Goal: Transaction & Acquisition: Obtain resource

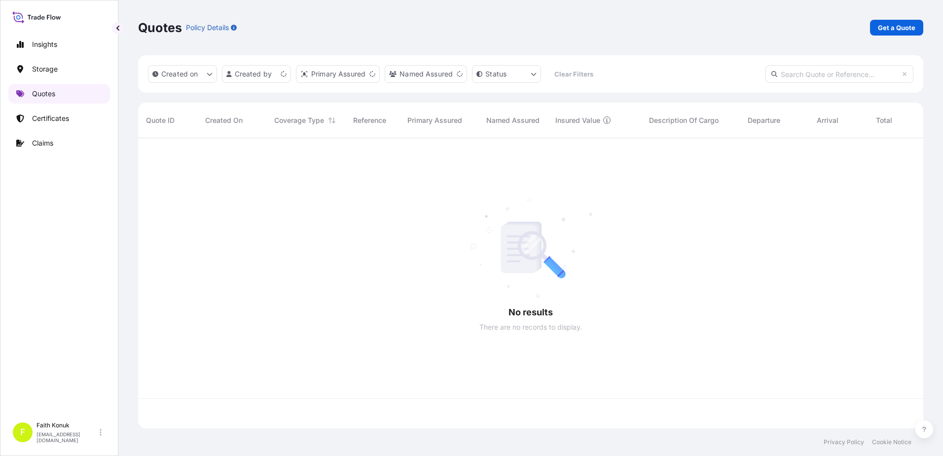
scroll to position [288, 777]
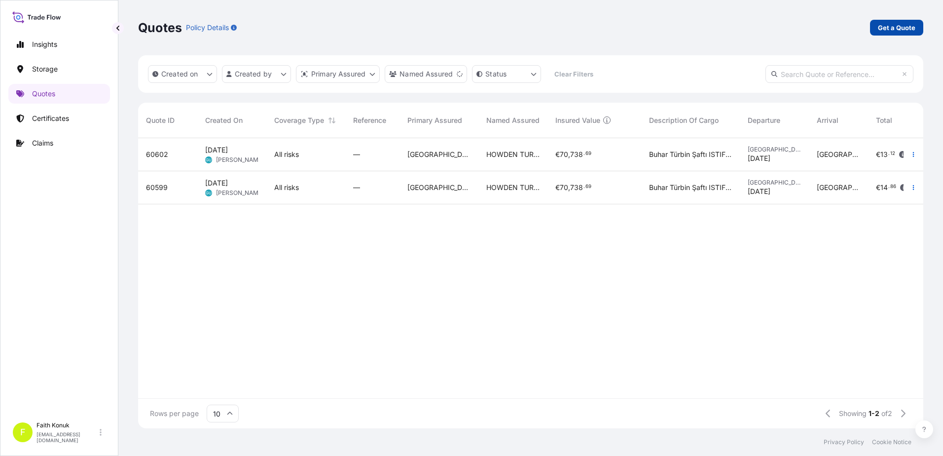
click at [898, 22] on link "Get a Quote" at bounding box center [896, 28] width 53 height 16
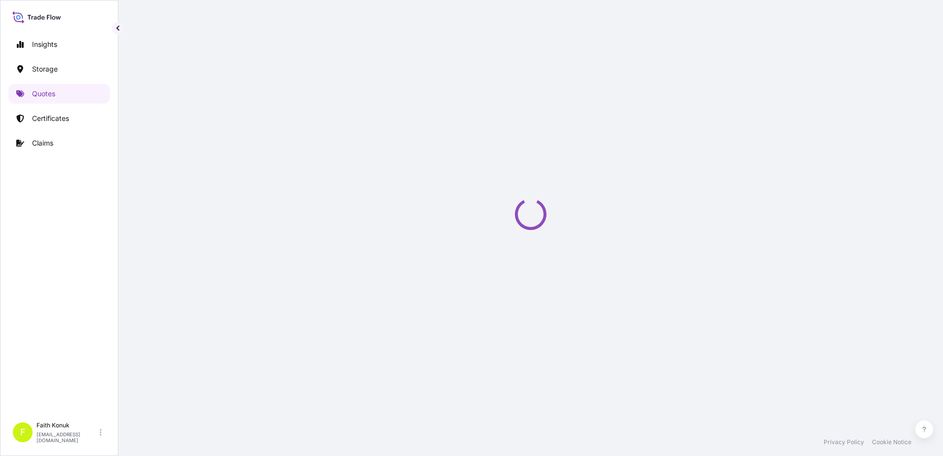
select select "Water"
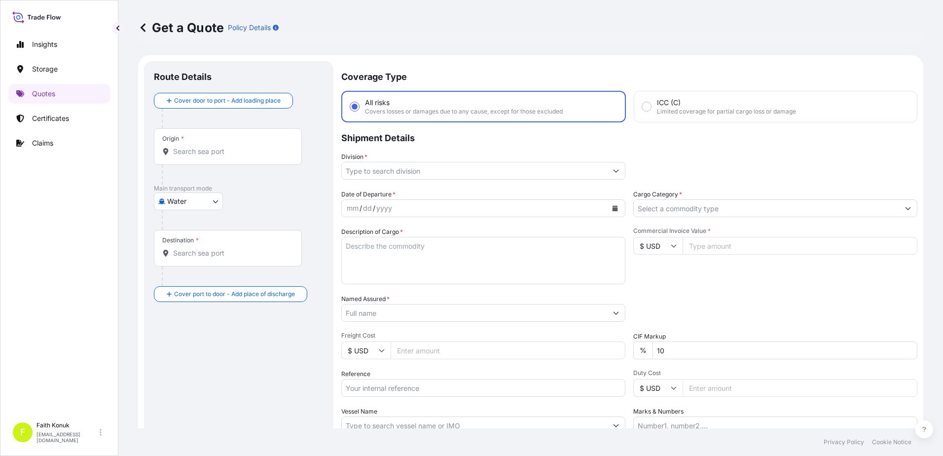
scroll to position [16, 0]
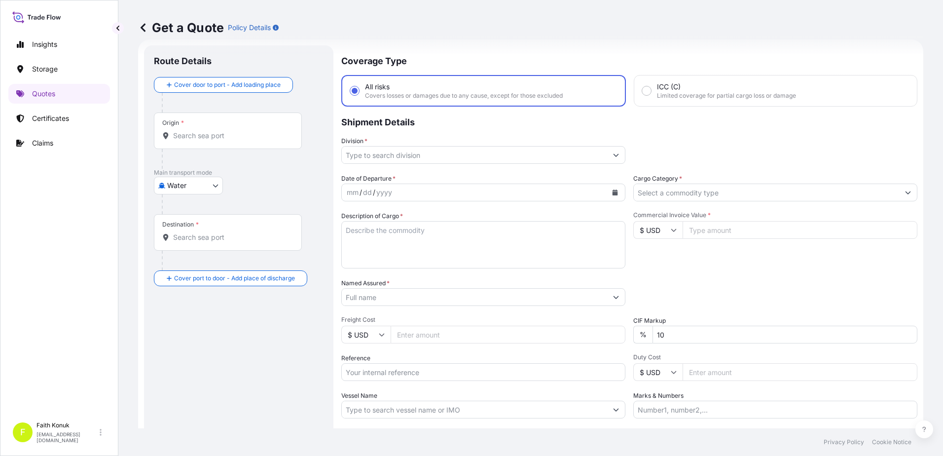
click at [211, 245] on div "Destination *" at bounding box center [228, 232] width 148 height 36
click at [211, 242] on input "Destination *" at bounding box center [231, 237] width 116 height 10
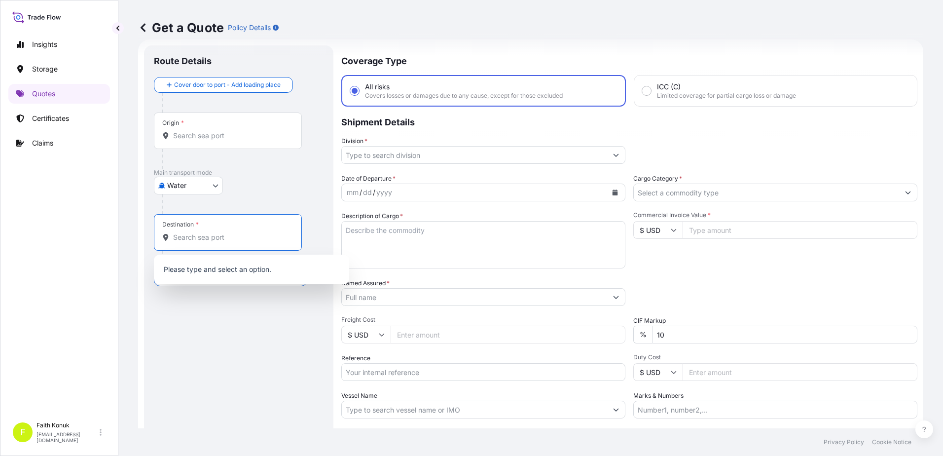
paste input "[GEOGRAPHIC_DATA]"
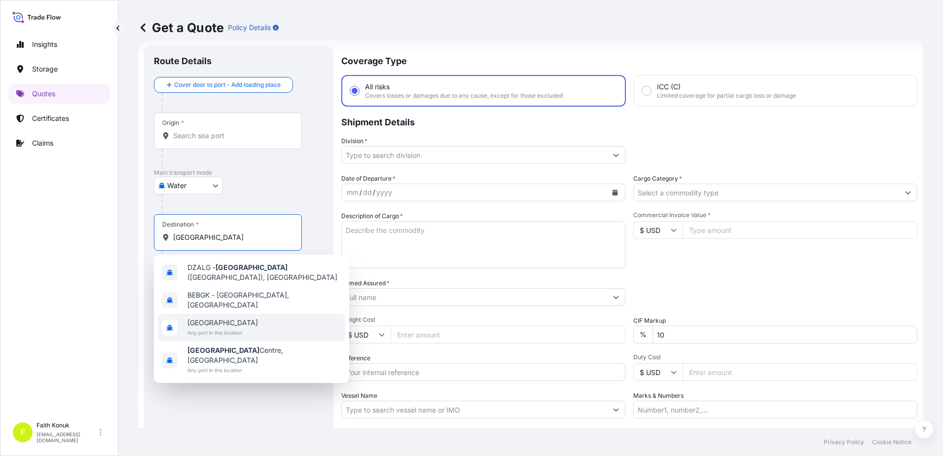
click at [214, 327] on span "Any port in this location" at bounding box center [222, 332] width 70 height 10
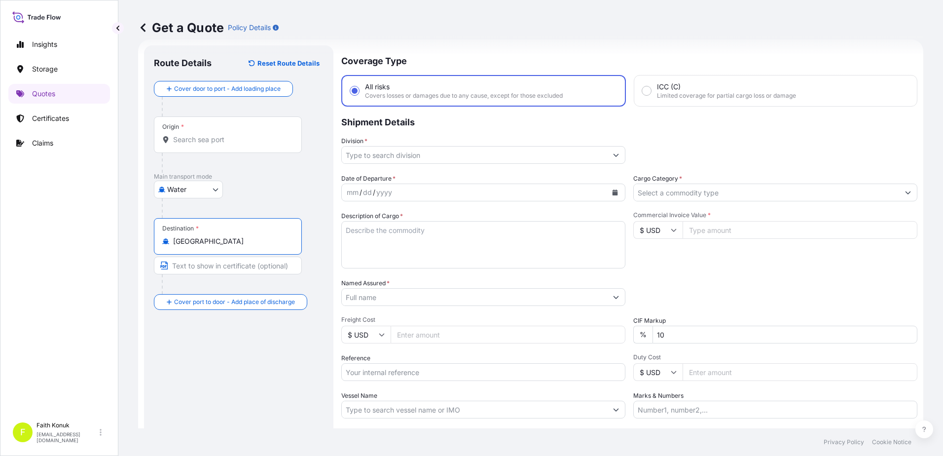
type input "[GEOGRAPHIC_DATA]"
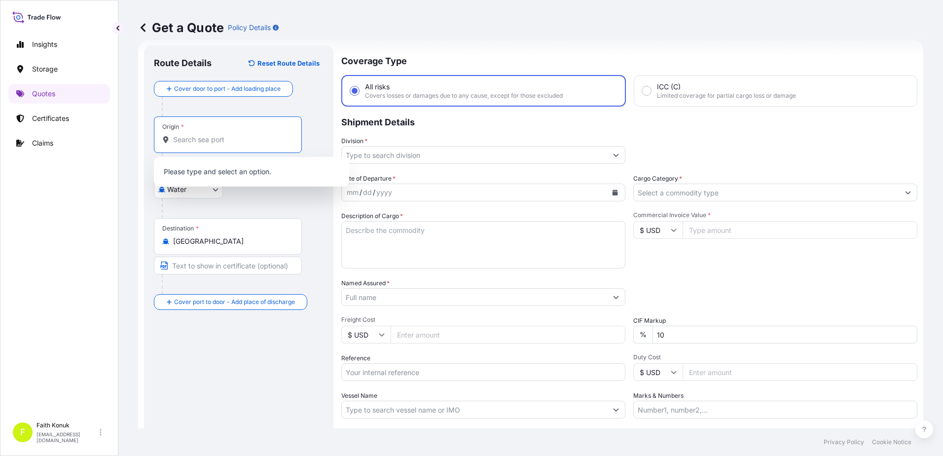
click at [200, 140] on input "Origin *" at bounding box center [231, 140] width 116 height 10
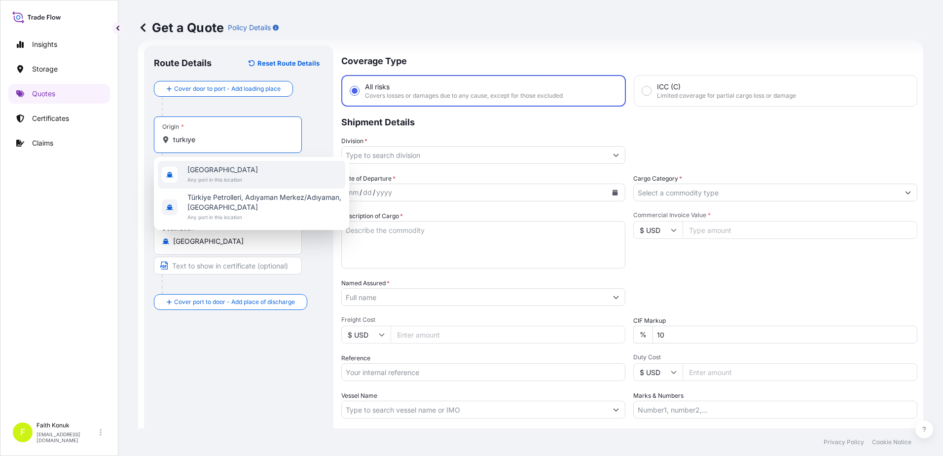
click at [208, 166] on span "[GEOGRAPHIC_DATA]" at bounding box center [222, 170] width 70 height 10
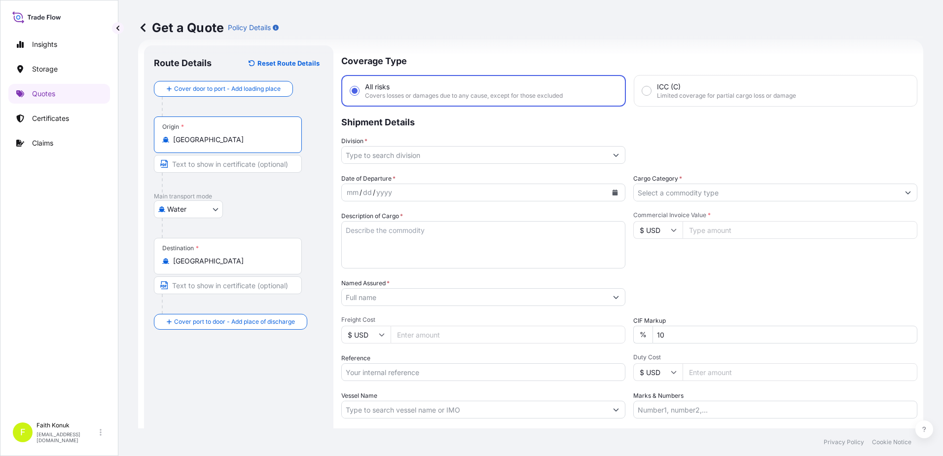
type input "[GEOGRAPHIC_DATA]"
click at [256, 206] on div "Water Air Water Inland" at bounding box center [239, 209] width 170 height 18
click at [389, 152] on input "Division *" at bounding box center [474, 155] width 265 height 18
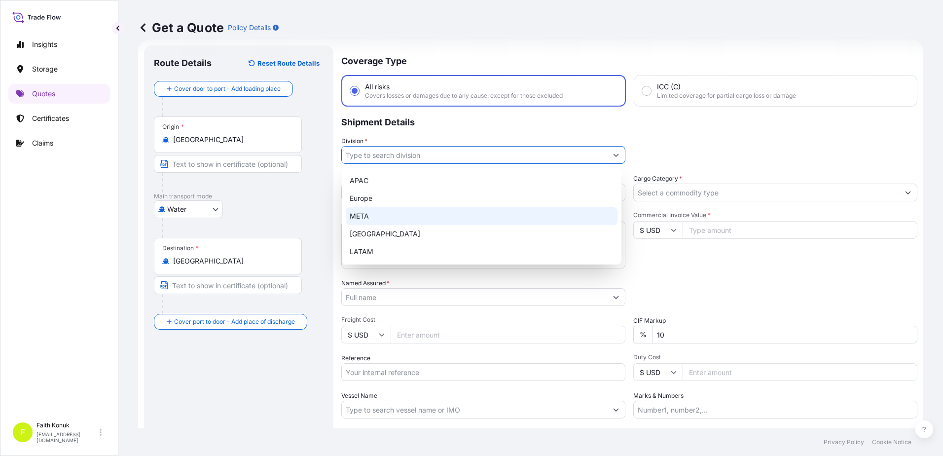
click at [365, 210] on div "META" at bounding box center [482, 216] width 272 height 18
type input "META"
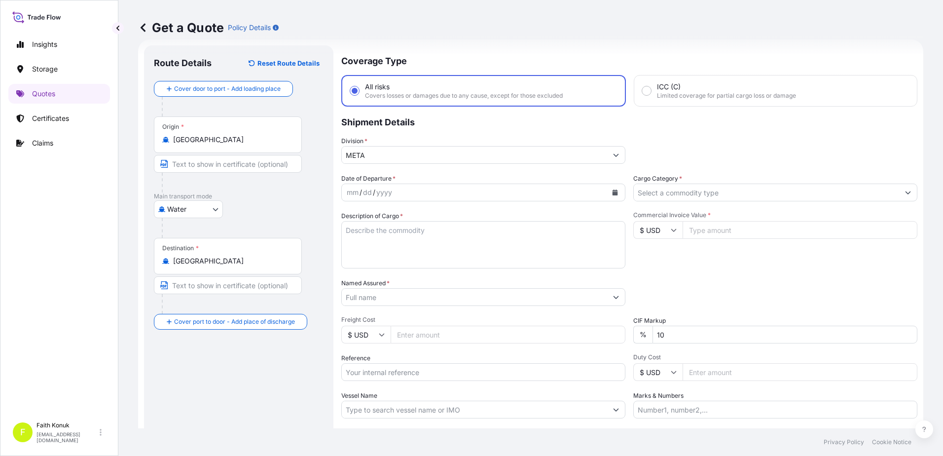
click at [417, 131] on p "Shipment Details" at bounding box center [629, 121] width 576 height 30
click at [612, 192] on icon "Calendar" at bounding box center [614, 192] width 5 height 6
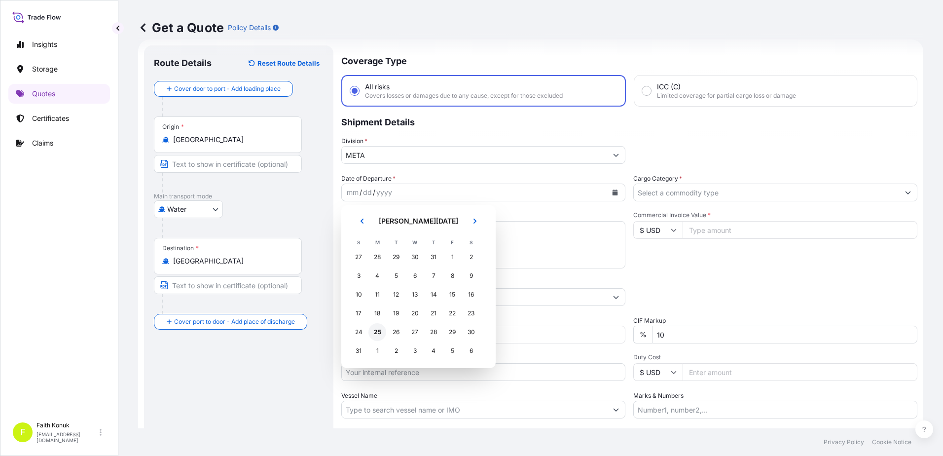
click at [377, 333] on div "25" at bounding box center [377, 332] width 18 height 18
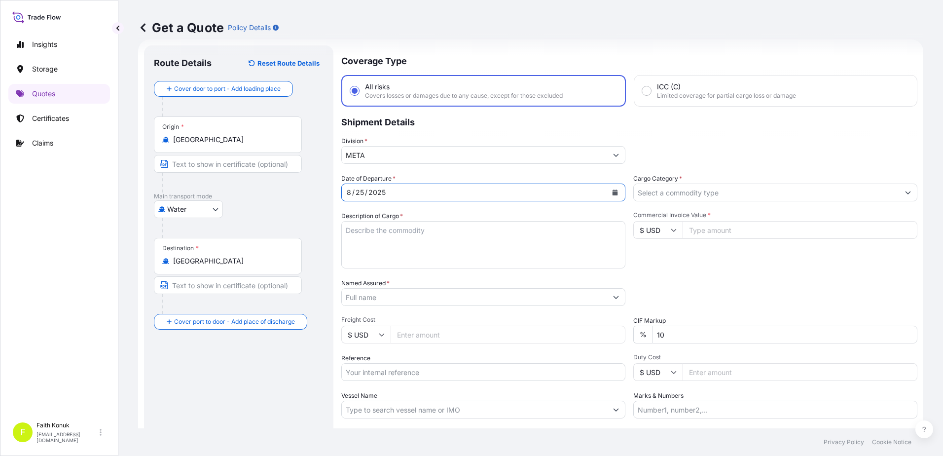
click at [382, 234] on textarea "Description of Cargo *" at bounding box center [483, 244] width 284 height 47
click at [355, 231] on textarea "Description of Cargo *" at bounding box center [483, 244] width 284 height 47
paste textarea "AKÜMÜLATÖR AKKU2010658 - 27.580 kgs - 18 palet"
click at [353, 250] on textarea "AKÜMÜLATÖR AKKU2010658 - 27.580 kgs - 18 palet" at bounding box center [483, 244] width 284 height 47
paste textarea "AKKU2010658"
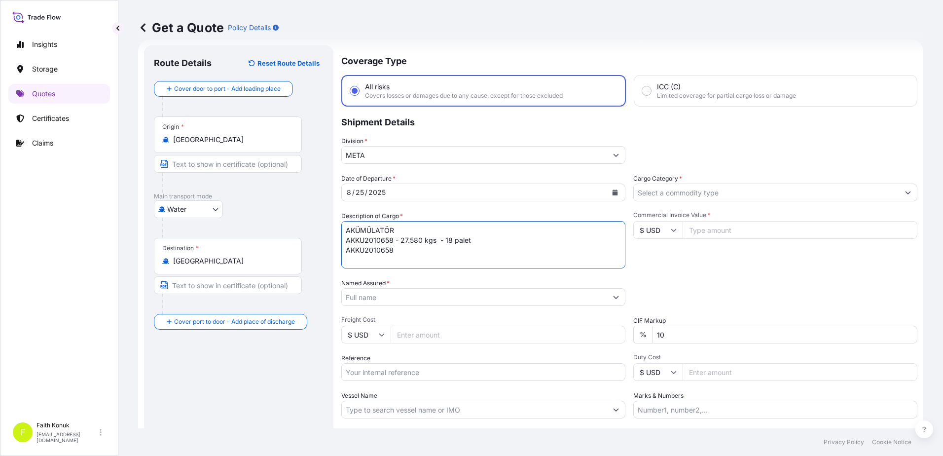
scroll to position [6, 0]
type textarea "AKÜMÜLATÖR AKKU2010658 - 27.580 kgs - 18 palet AKKU2010658 INSURANCE PREMIUM US…"
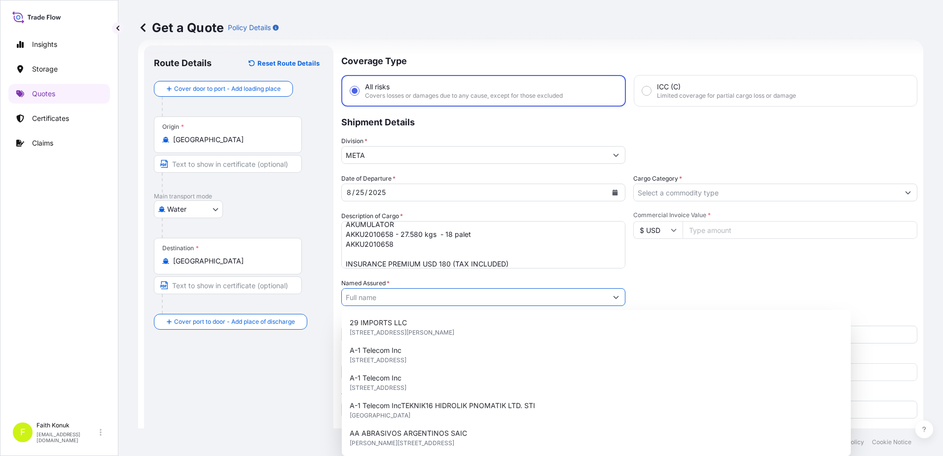
click at [376, 300] on input "Named Assured *" at bounding box center [474, 297] width 265 height 18
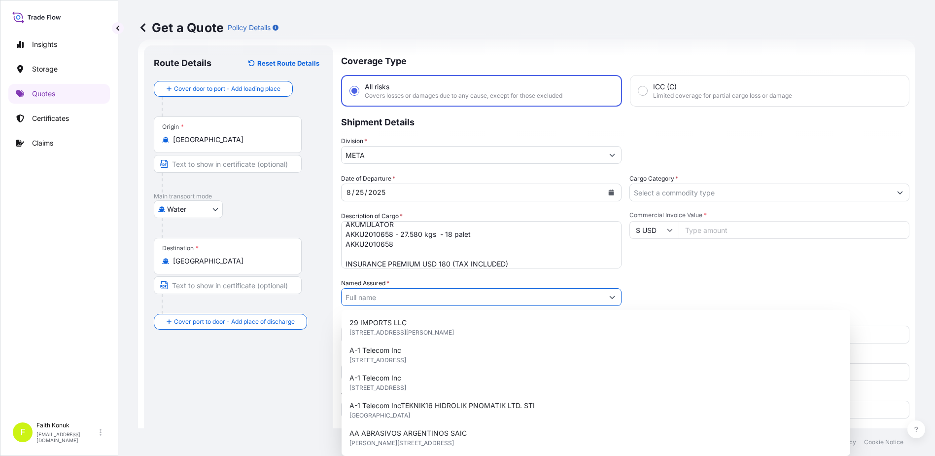
paste input "ESAN AKÜMÜLATOR ve MALZEMELERİ SAN.TİC.A.Ş"
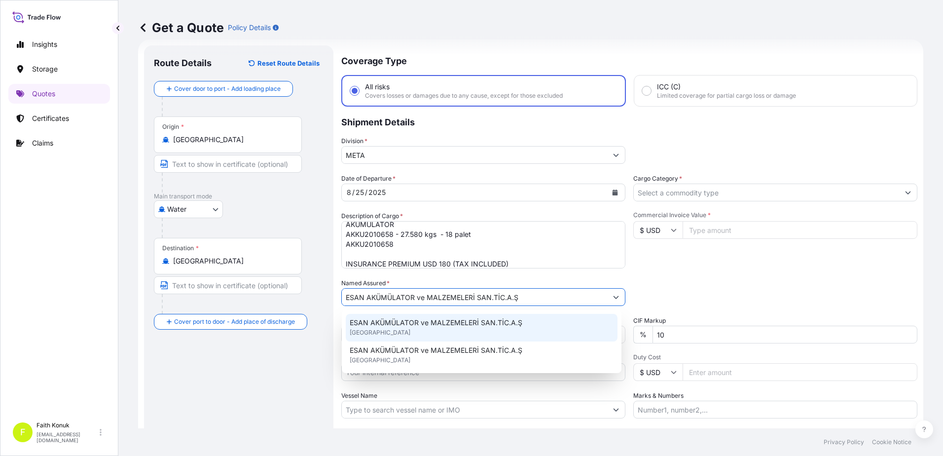
click at [375, 316] on div "ESAN AKÜMÜLATOR ve MALZEMELERİ SAN.TİC.A.Ş [GEOGRAPHIC_DATA]" at bounding box center [482, 328] width 272 height 28
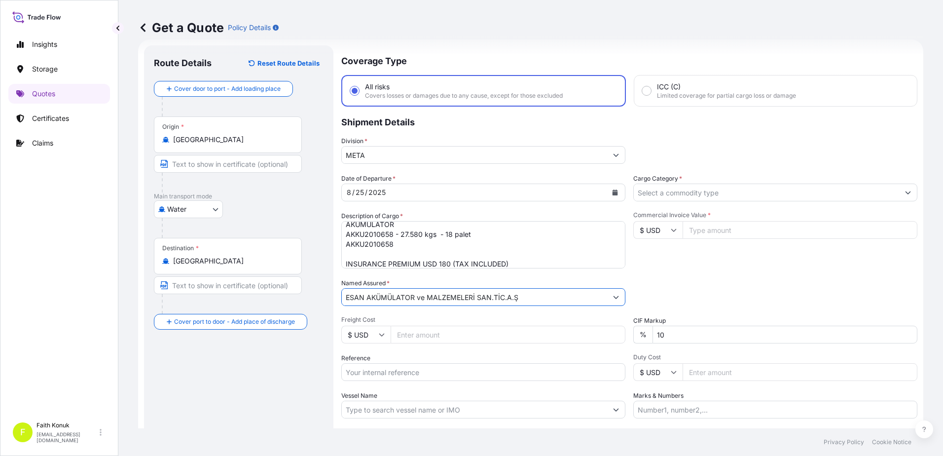
type input "ESAN AKÜMÜLATOR ve MALZEMELERİ SAN.TİC.A.Ş"
click at [422, 278] on div "Named Assured * ESAN AKÜMÜLATOR ve MALZEMELERİ SAN.TİC.A.Ş" at bounding box center [483, 292] width 284 height 28
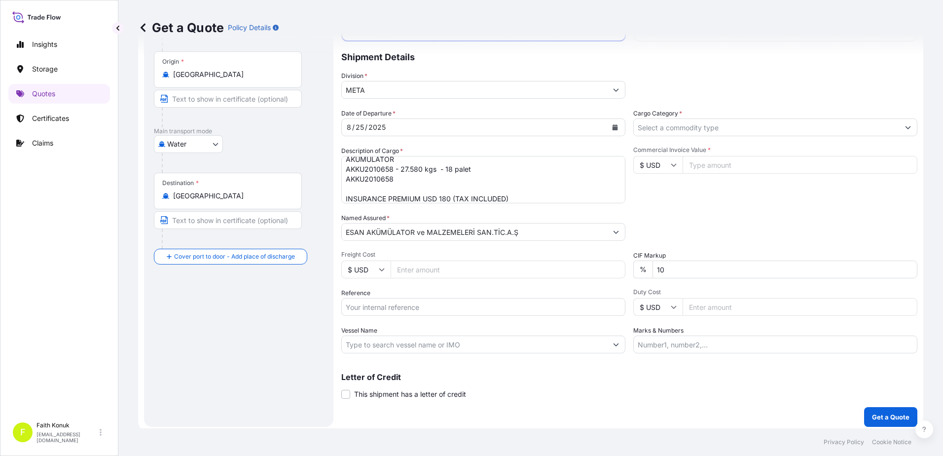
scroll to position [85, 0]
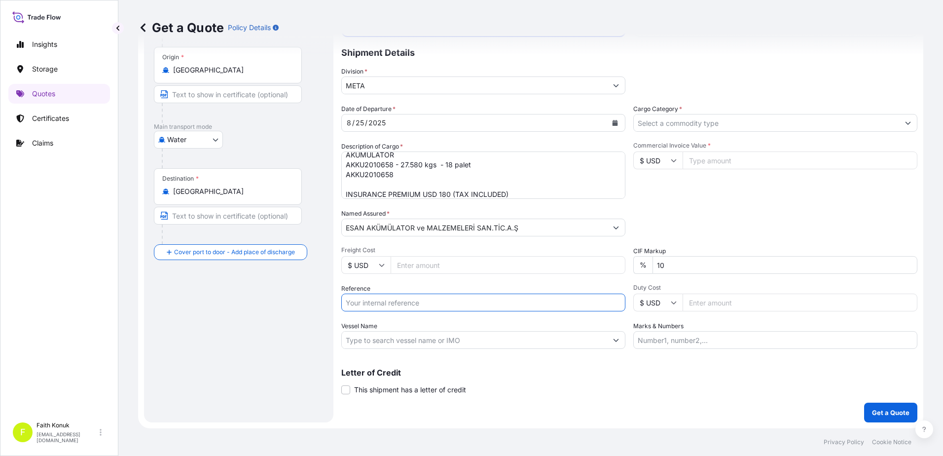
click at [375, 301] on input "Reference" at bounding box center [483, 302] width 284 height 18
click at [373, 300] on input "Reference" at bounding box center [483, 302] width 284 height 18
paste input "2101772849"
type input "2101772849"
click at [368, 342] on input "Vessel Name" at bounding box center [474, 340] width 265 height 18
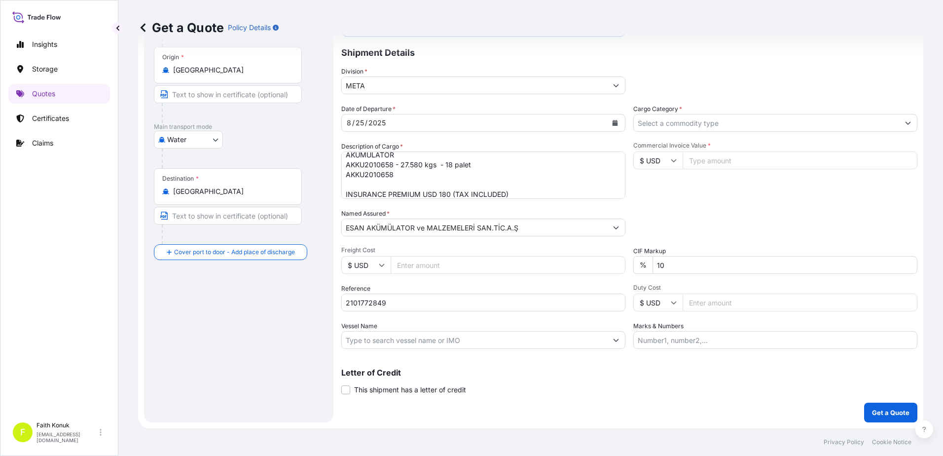
click at [383, 340] on input "Vessel Name" at bounding box center [474, 340] width 265 height 18
paste input "MV ALOPO / ALP1225S"
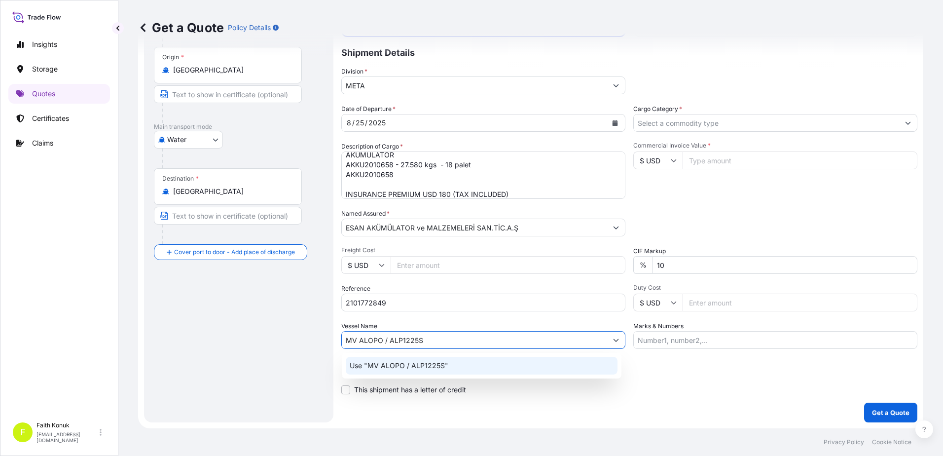
click at [388, 364] on p "Use "MV ALOPO / ALP1225S"" at bounding box center [399, 365] width 99 height 10
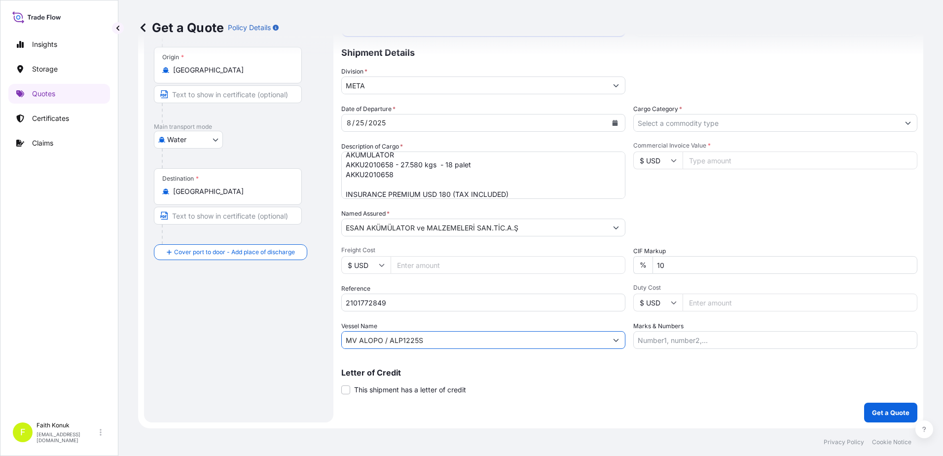
type input "MV ALOPO / ALP1225S"
click at [535, 376] on div "Letter of Credit This shipment has a letter of credit Letter of credit * Letter…" at bounding box center [629, 381] width 576 height 26
click at [659, 120] on input "Cargo Category *" at bounding box center [765, 123] width 265 height 18
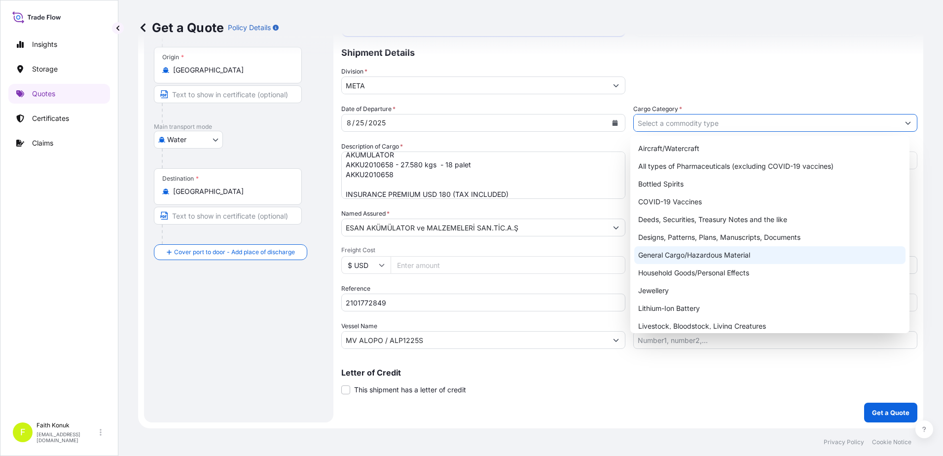
click at [669, 254] on div "General Cargo/Hazardous Material" at bounding box center [770, 255] width 272 height 18
type input "General Cargo/Hazardous Material"
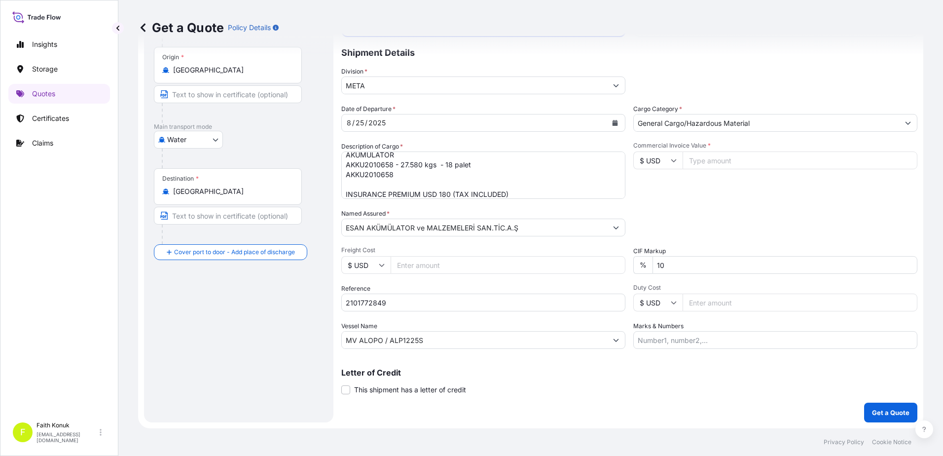
click at [698, 183] on div "Commercial Invoice Value * $ USD" at bounding box center [775, 169] width 284 height 57
click at [695, 161] on input "Commercial Invoice Value *" at bounding box center [799, 160] width 235 height 18
type input "73293"
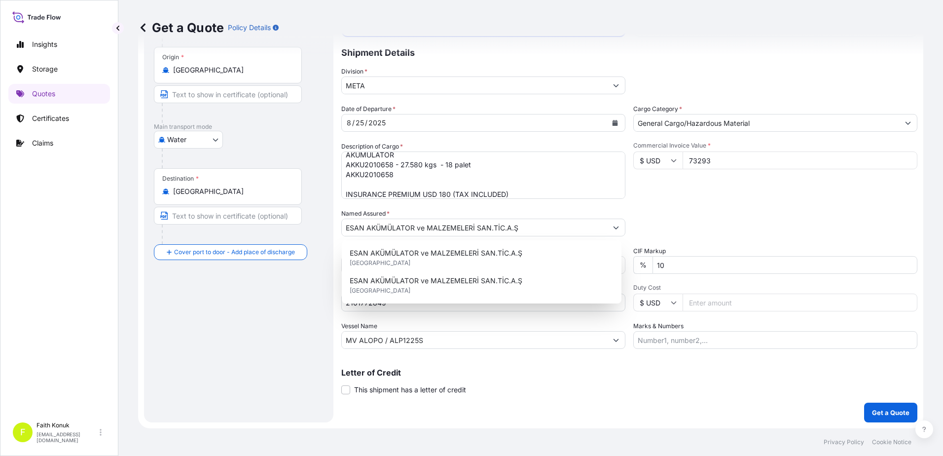
click at [664, 194] on div "Commercial Invoice Value * $ USD 73293" at bounding box center [775, 169] width 284 height 57
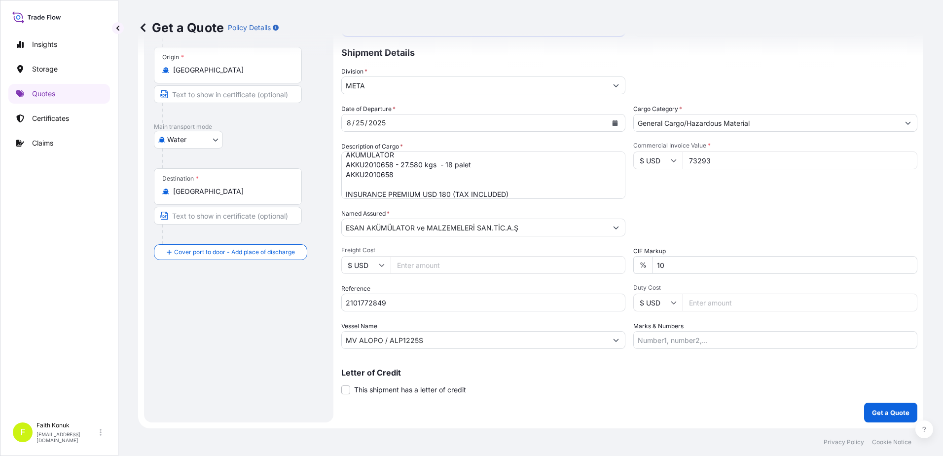
scroll to position [0, 0]
drag, startPoint x: 347, startPoint y: 177, endPoint x: 296, endPoint y: 177, distance: 51.3
click at [296, 177] on form "Route Details Reset Route Details Cover door to port - Add loading place Place …" at bounding box center [530, 199] width 785 height 458
type textarea "AKÜMÜLATÖR AKKU2010658 - 27.580 kgs - 18 palet INSURANCE PREMIUM USD 180 (TAX I…"
click at [874, 411] on p "Get a Quote" at bounding box center [890, 412] width 37 height 10
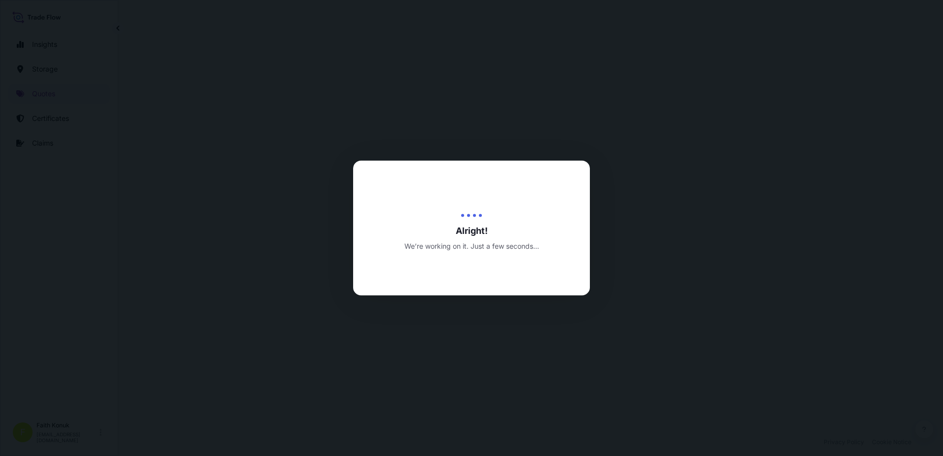
select select "Water"
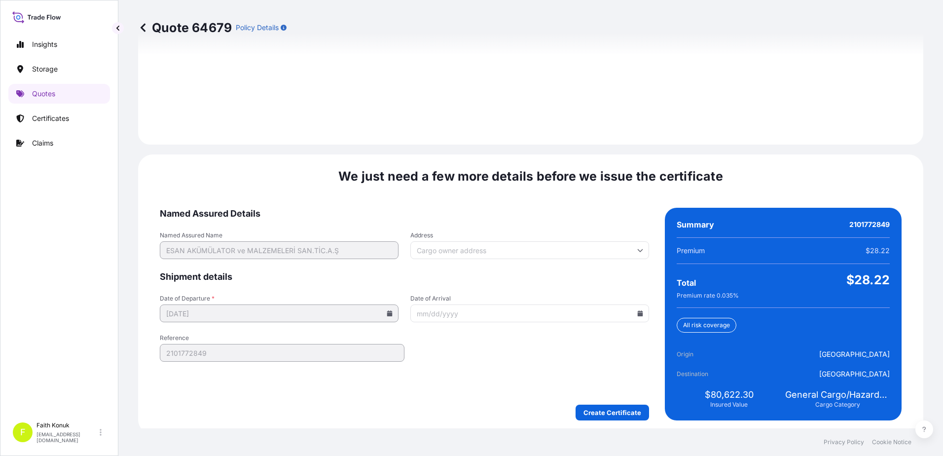
scroll to position [1403, 0]
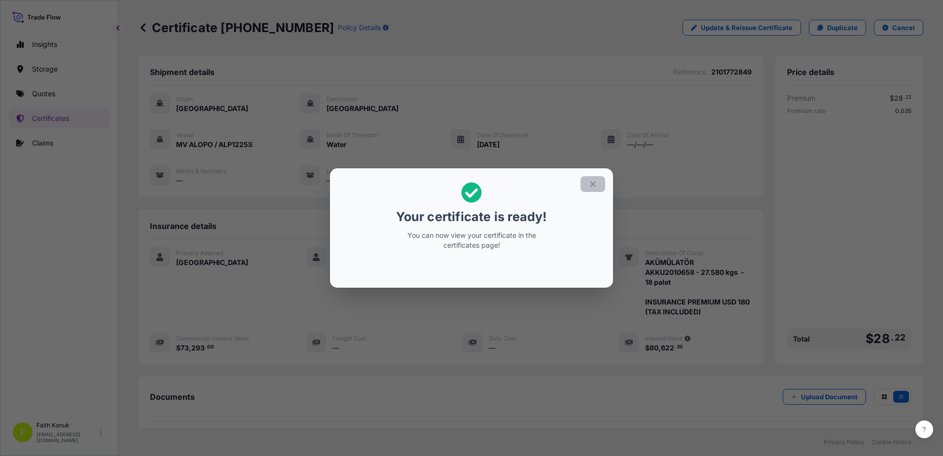
click at [597, 185] on button "button" at bounding box center [592, 184] width 25 height 16
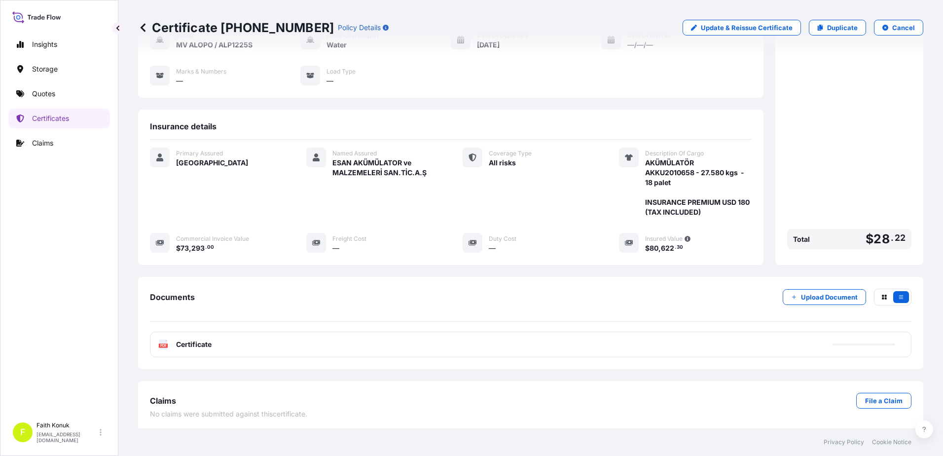
scroll to position [102, 0]
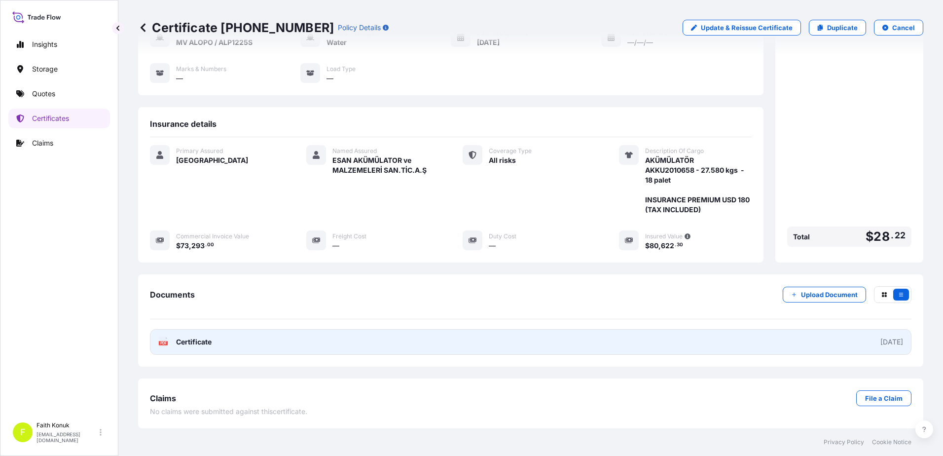
click at [178, 345] on span "Certificate" at bounding box center [193, 342] width 35 height 10
